Goal: Information Seeking & Learning: Learn about a topic

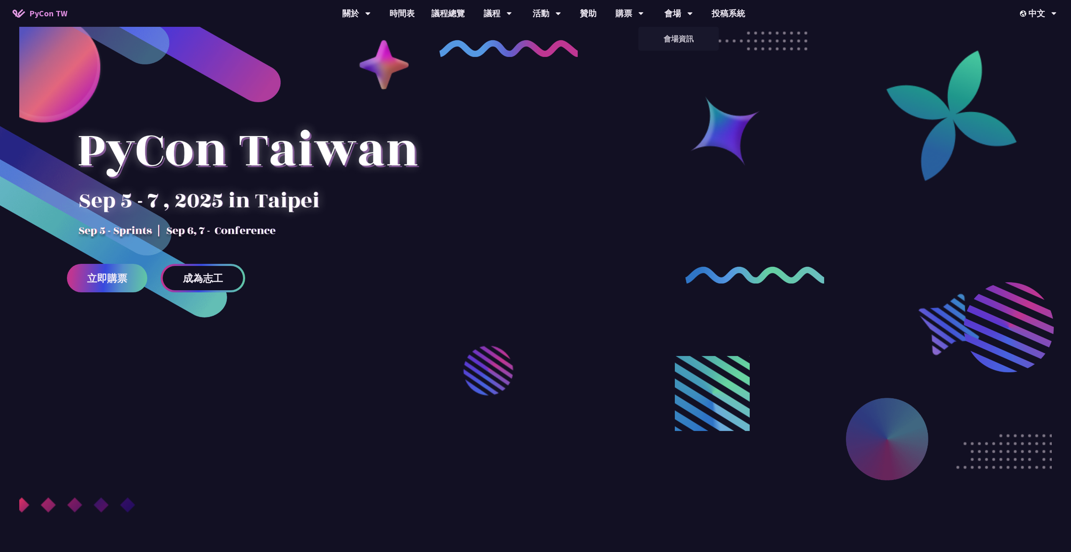
click at [683, 14] on div "會場" at bounding box center [679, 13] width 28 height 27
click at [673, 57] on div at bounding box center [535, 313] width 1071 height 526
click at [673, 41] on link "會場資訊" at bounding box center [679, 39] width 80 height 20
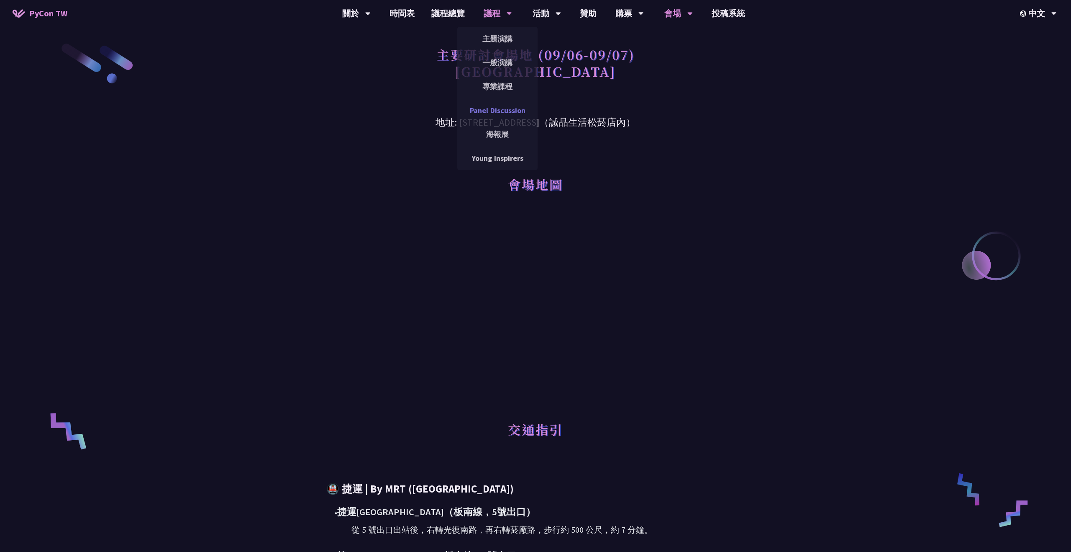
click at [491, 105] on link "Panel Discussion" at bounding box center [497, 110] width 80 height 20
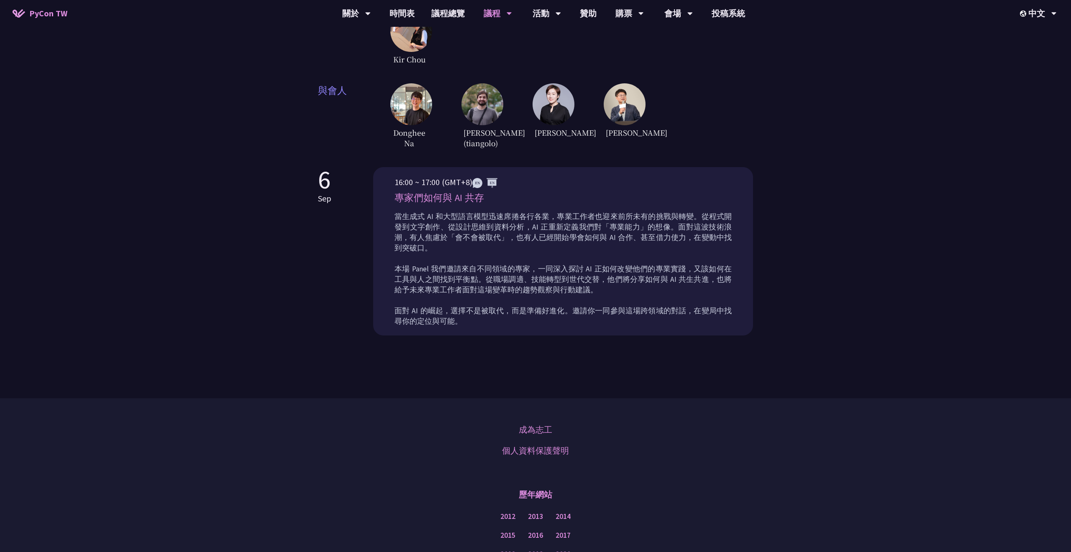
scroll to position [169, 0]
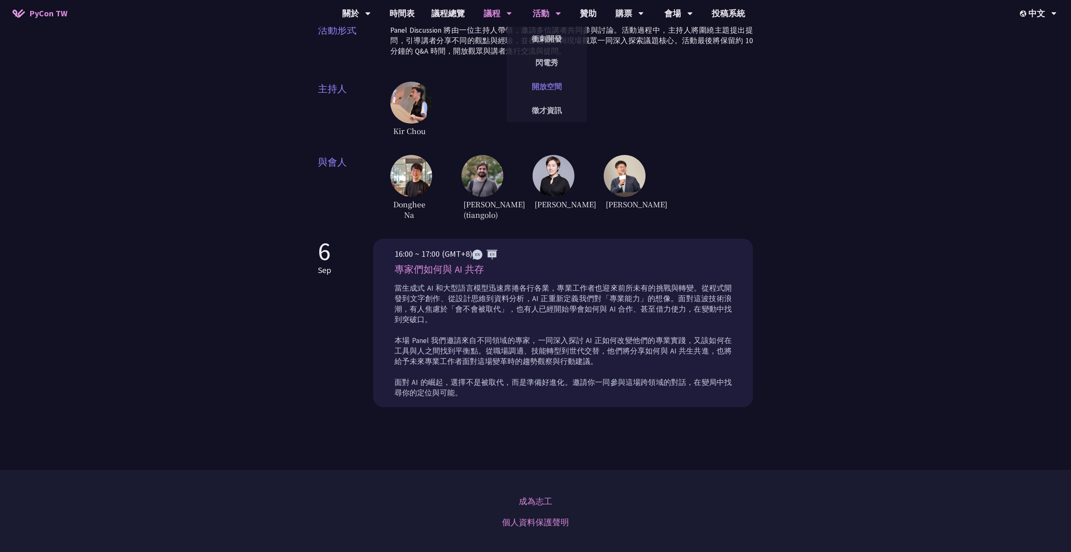
click at [546, 89] on link "開放空間" at bounding box center [547, 87] width 80 height 20
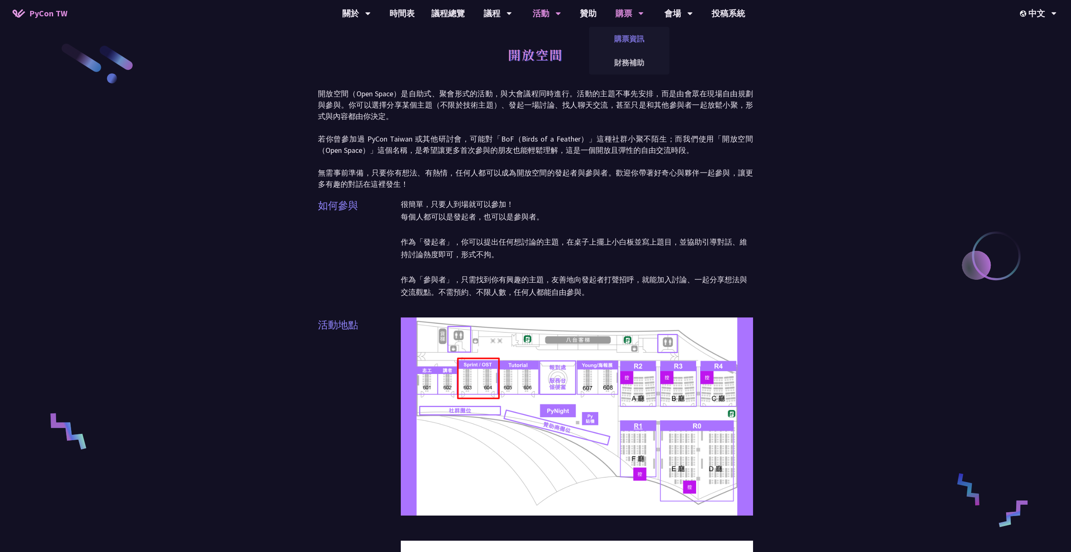
click at [624, 36] on link "購票資訊" at bounding box center [629, 39] width 80 height 20
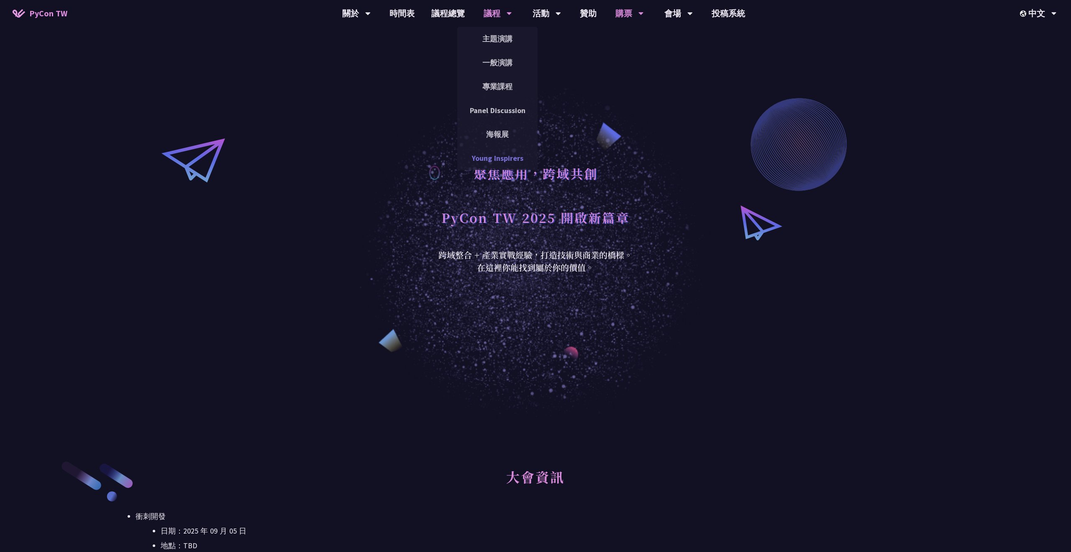
click at [493, 163] on link "Young Inspirers" at bounding box center [497, 158] width 80 height 20
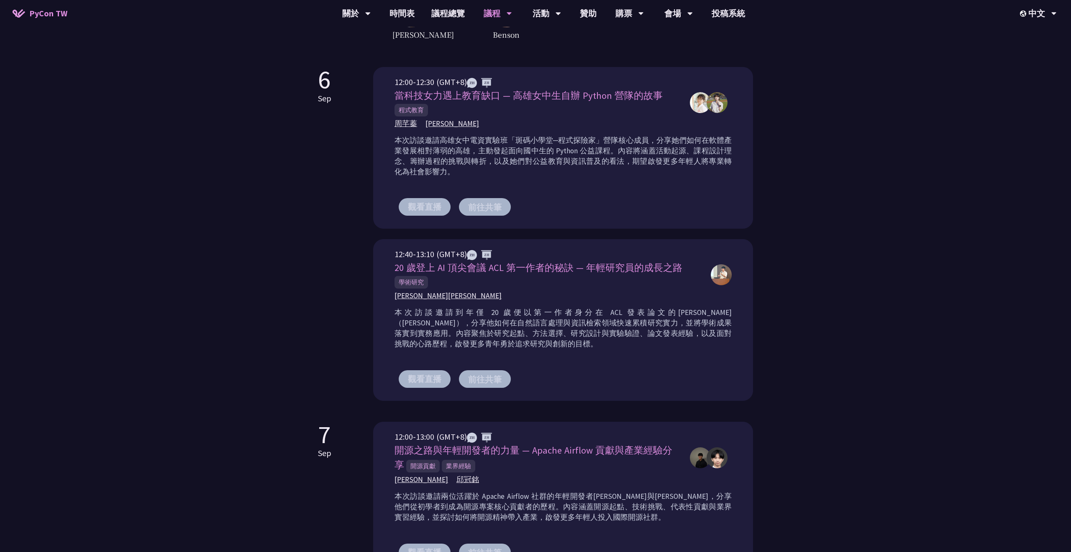
scroll to position [378, 0]
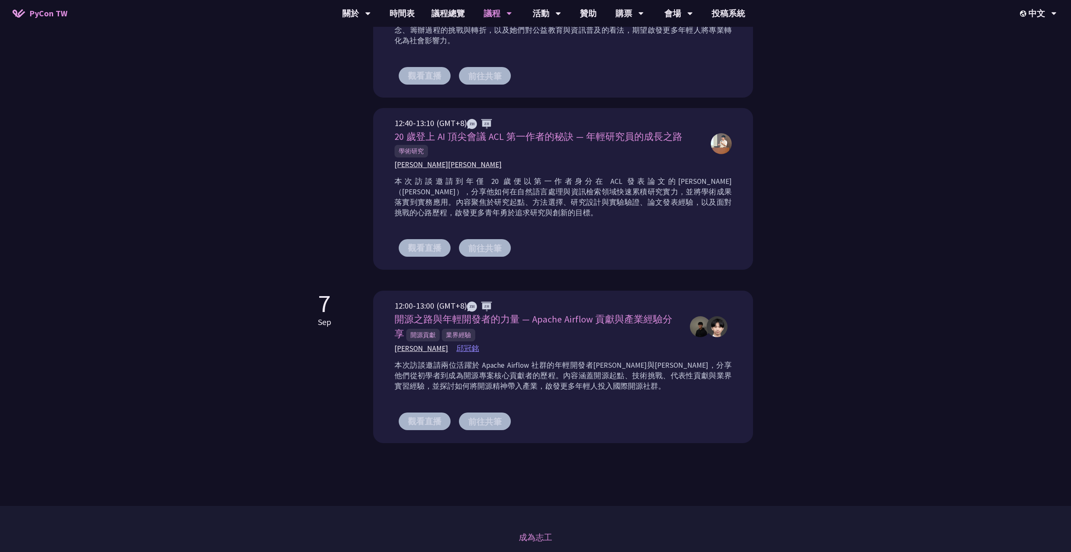
click at [457, 346] on span "邱冠銘" at bounding box center [468, 348] width 23 height 10
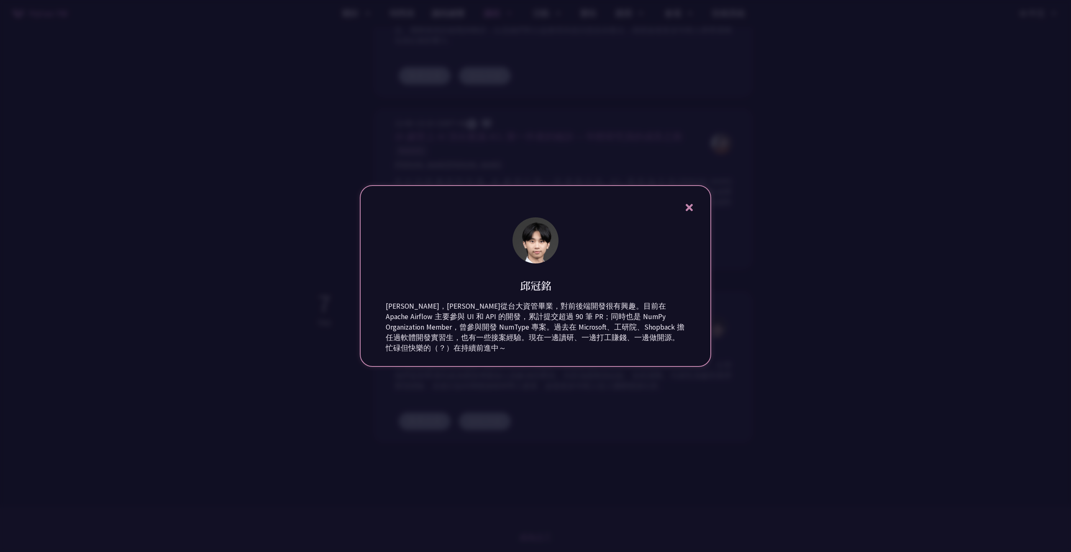
drag, startPoint x: 519, startPoint y: 285, endPoint x: 597, endPoint y: 285, distance: 77.8
click at [597, 285] on div "邱冠銘" at bounding box center [536, 278] width 300 height 27
copy h1 "邱冠銘"
click at [408, 344] on div "[PERSON_NAME]，[PERSON_NAME]從台大資管畢業，對前後端開發很有興趣。目前在 Apache Airflow 主要參與 UI 和 API …" at bounding box center [536, 327] width 300 height 52
click at [282, 390] on div at bounding box center [535, 276] width 1071 height 552
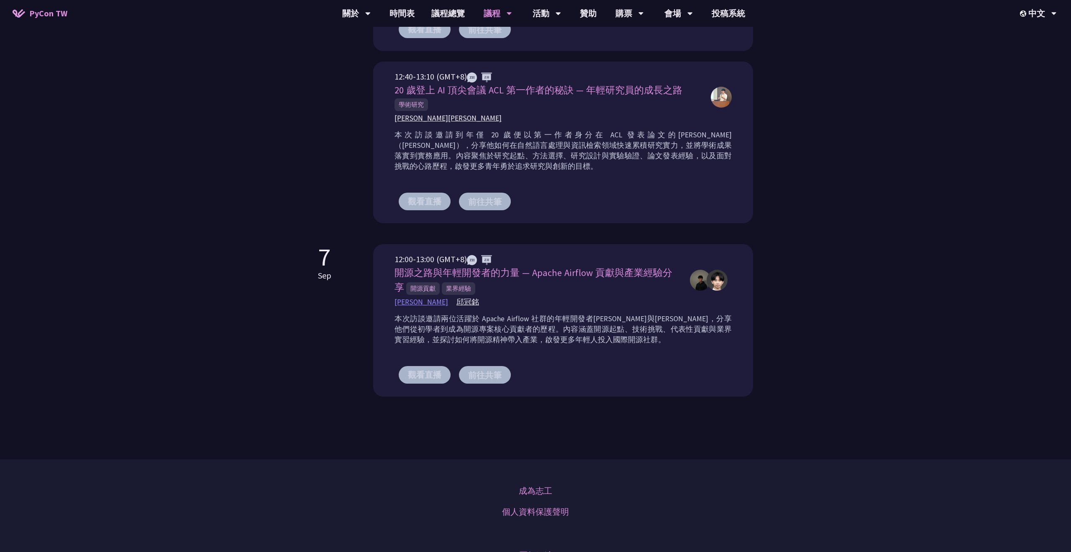
scroll to position [0, 0]
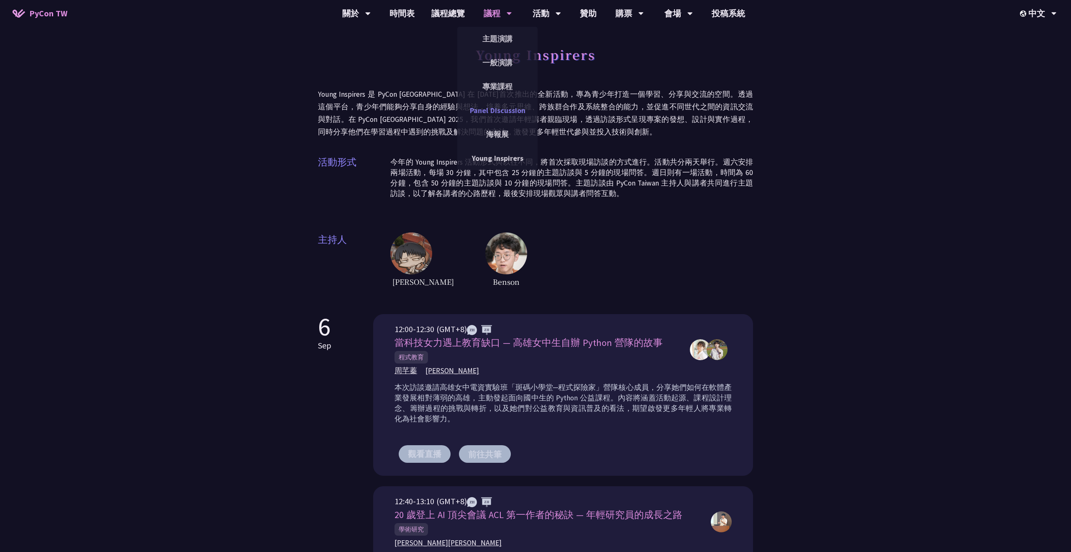
click at [494, 108] on link "Panel Discussion" at bounding box center [497, 110] width 80 height 20
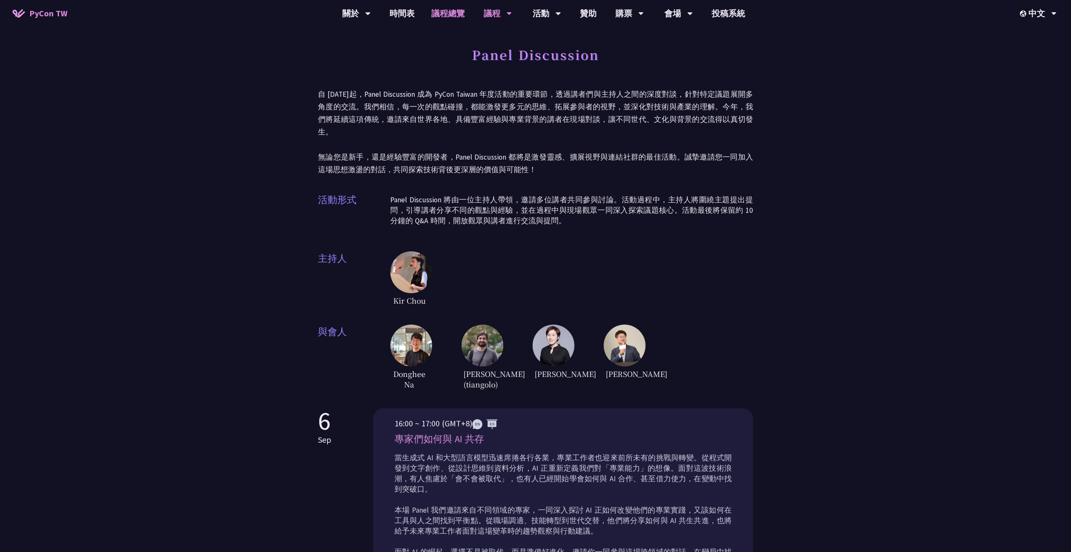
click at [457, 19] on link "議程總覽" at bounding box center [448, 13] width 50 height 27
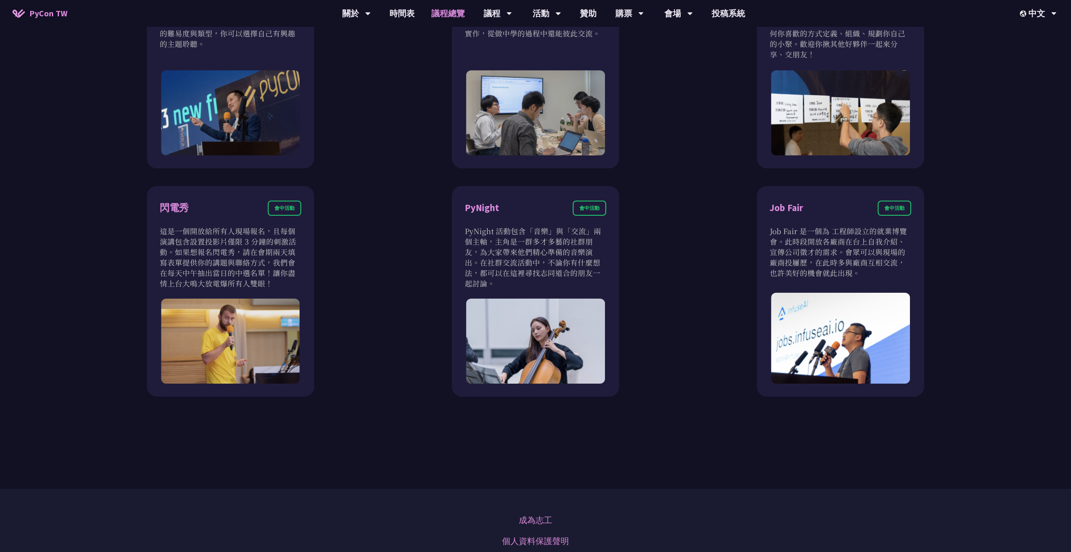
scroll to position [771, 0]
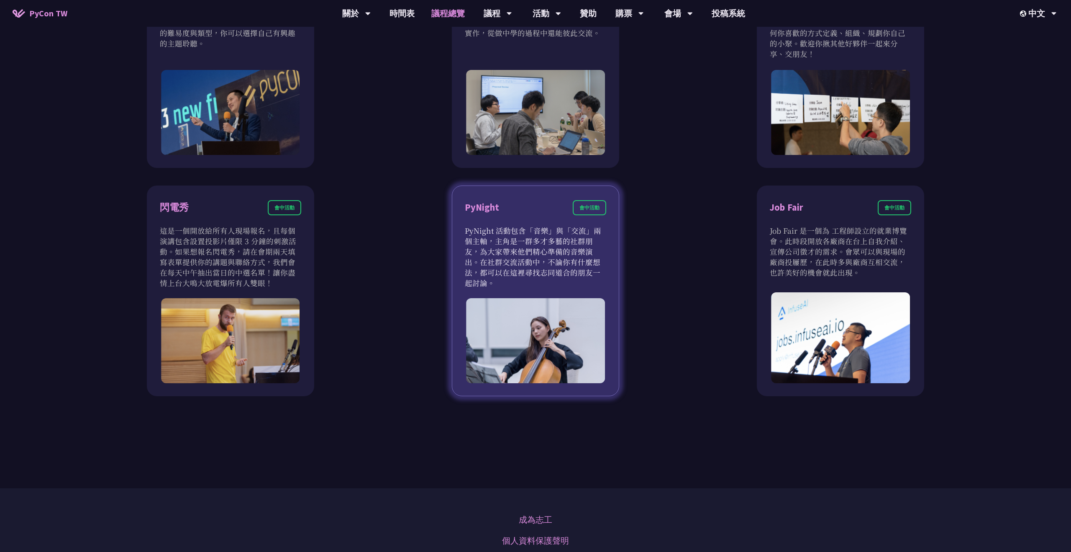
drag, startPoint x: 464, startPoint y: 233, endPoint x: 597, endPoint y: 280, distance: 141.1
click at [597, 280] on div "PyNight 會中活動 PyNight 活動包含「音樂」與「交流」兩個主軸，主角是一群多才多藝的社群朋友，為大家帶來他們精心準備的音樂演出。在社群交流活動中…" at bounding box center [535, 290] width 167 height 211
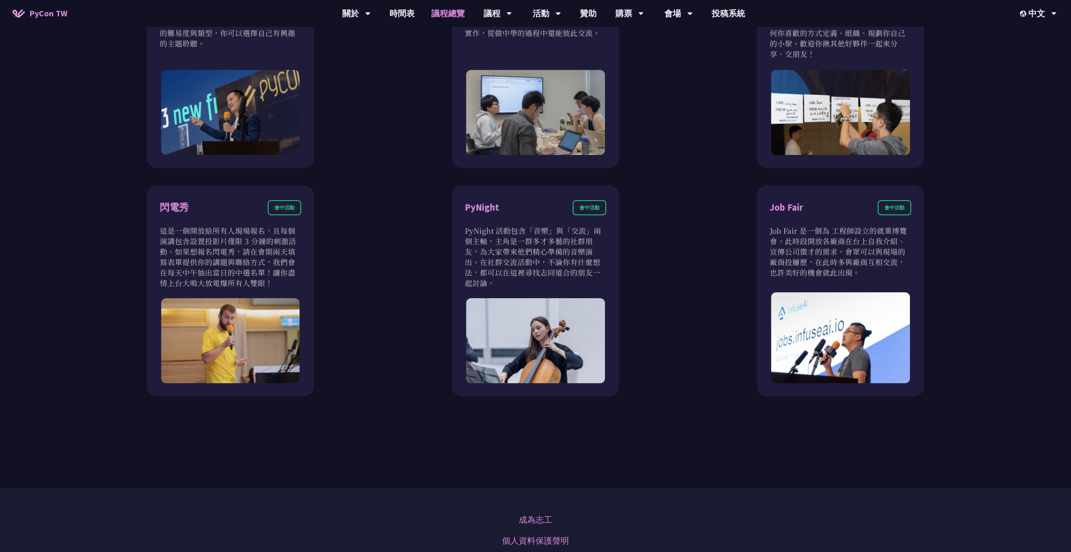
click at [690, 266] on div "衝刺開發 會前活動 衝刺開發聚集開源專案負責人、想貢獻者的活動。將會有領導人帶著他們專案待開發的功能來現場分享。你可以選擇喜歡的專案，或是帶著自己的專案和大家…" at bounding box center [535, 66] width 901 height 657
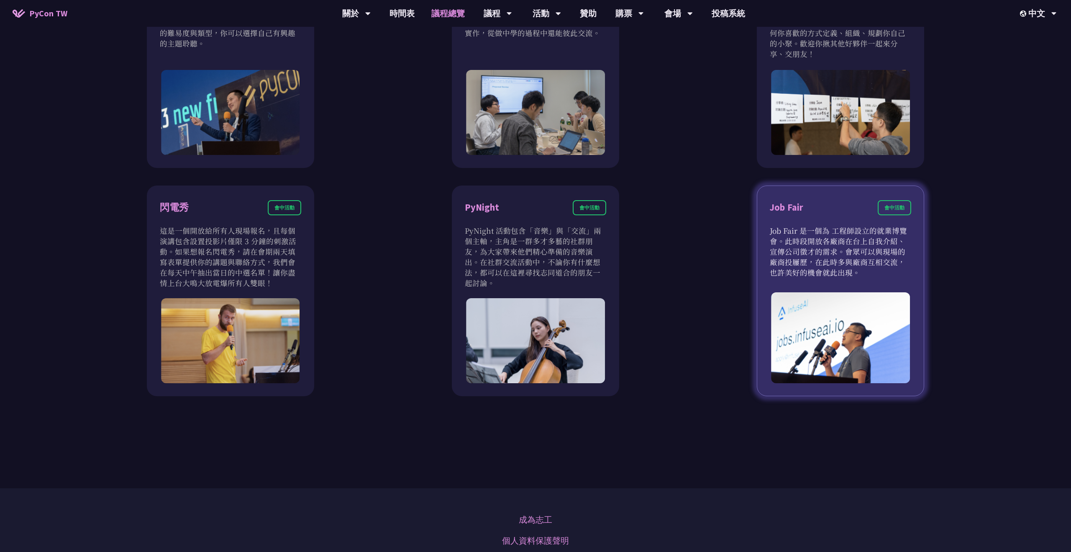
click at [845, 241] on p "Job Fair 是一個為 工程師設立的就業博覽會。此時段開放各廠商在台上自我介紹、宣傳公司徵才的需求。會眾可以與現場的廠商投屨歷，在此時多與廠商互相交流，也…" at bounding box center [840, 251] width 141 height 52
click at [895, 208] on div "會中活動" at bounding box center [894, 207] width 33 height 15
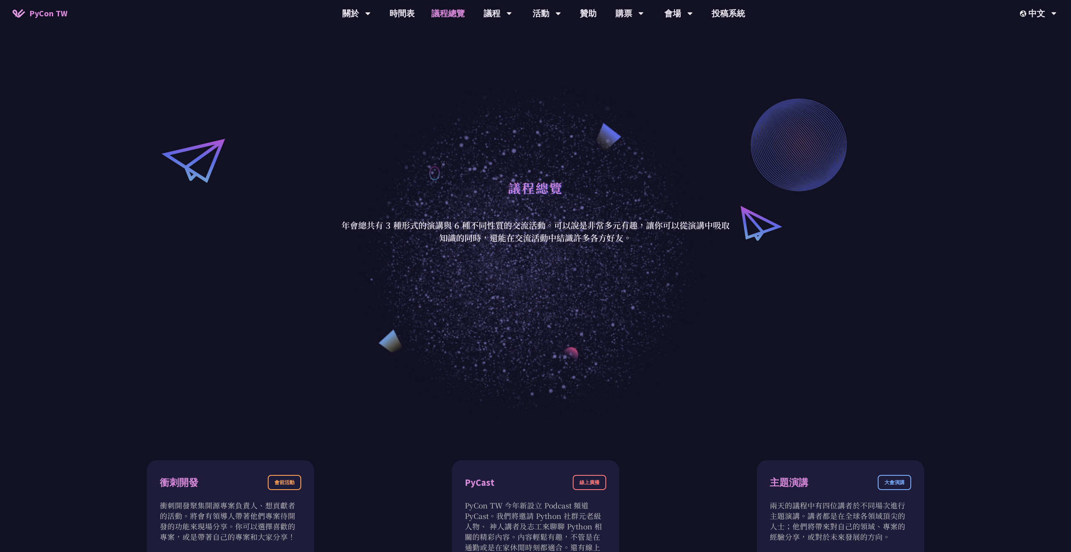
scroll to position [0, 0]
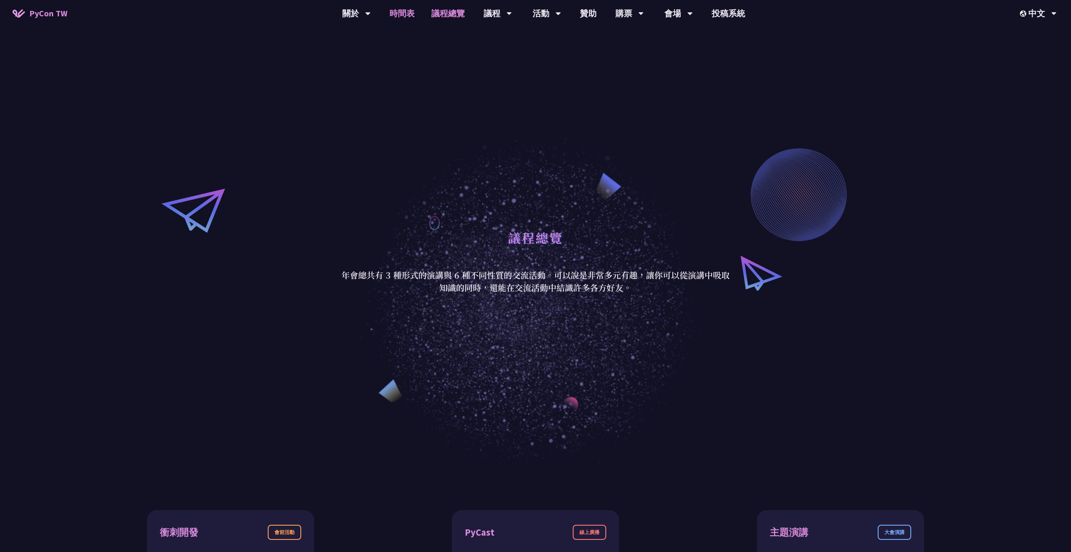
click at [398, 15] on link "時間表" at bounding box center [402, 13] width 42 height 27
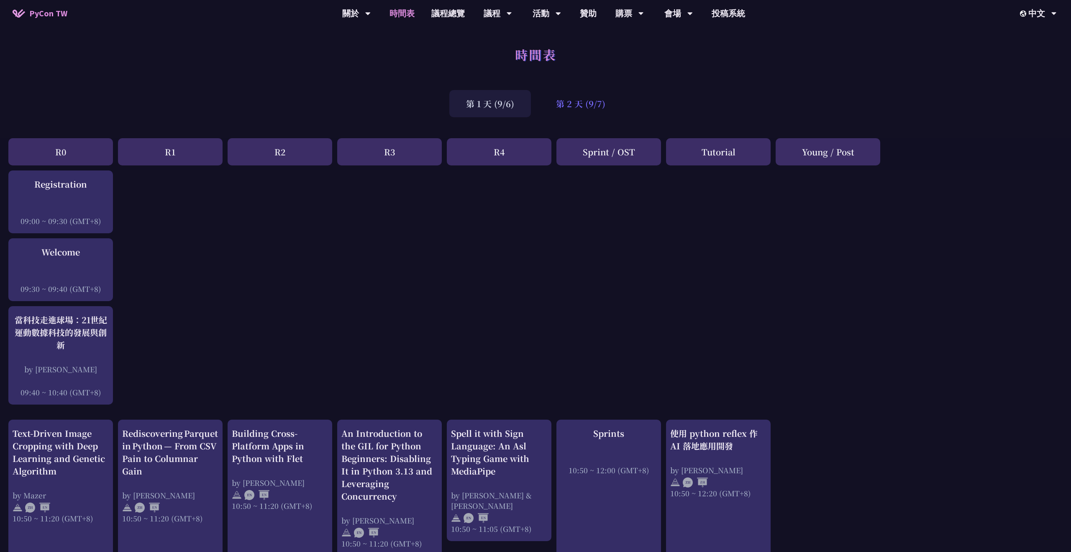
click at [567, 109] on div "第 2 天 (9/7)" at bounding box center [580, 103] width 83 height 27
